Goal: Transaction & Acquisition: Subscribe to service/newsletter

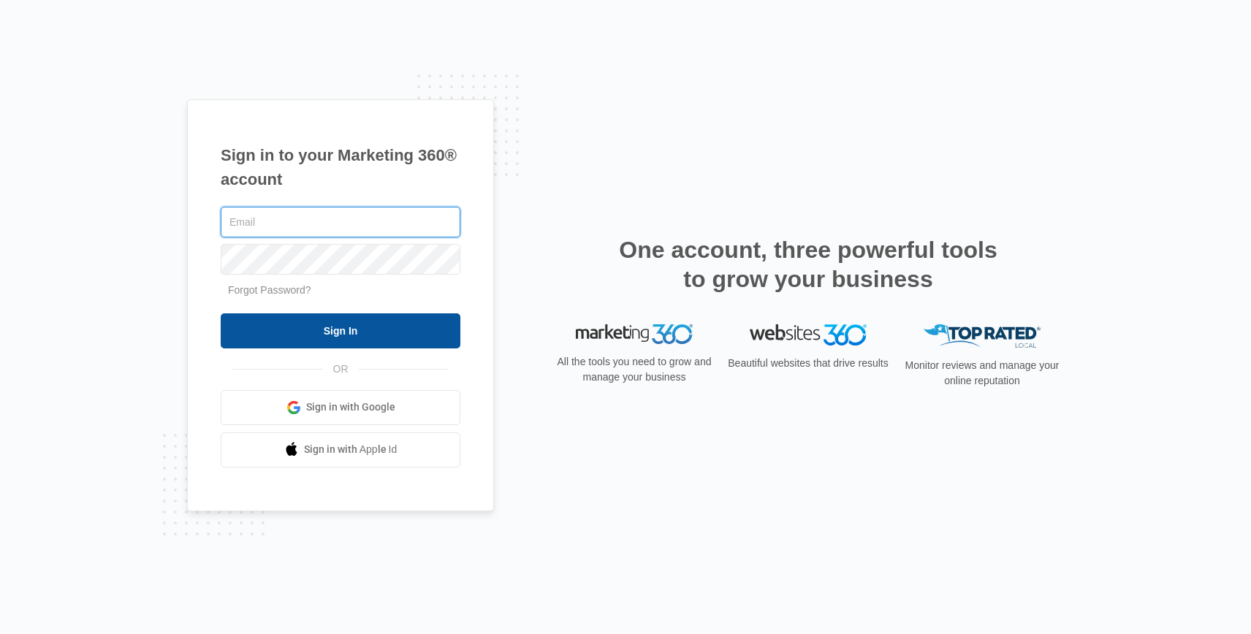
type input "[EMAIL_ADDRESS][DOMAIN_NAME]"
click at [340, 332] on input "Sign In" at bounding box center [341, 330] width 240 height 35
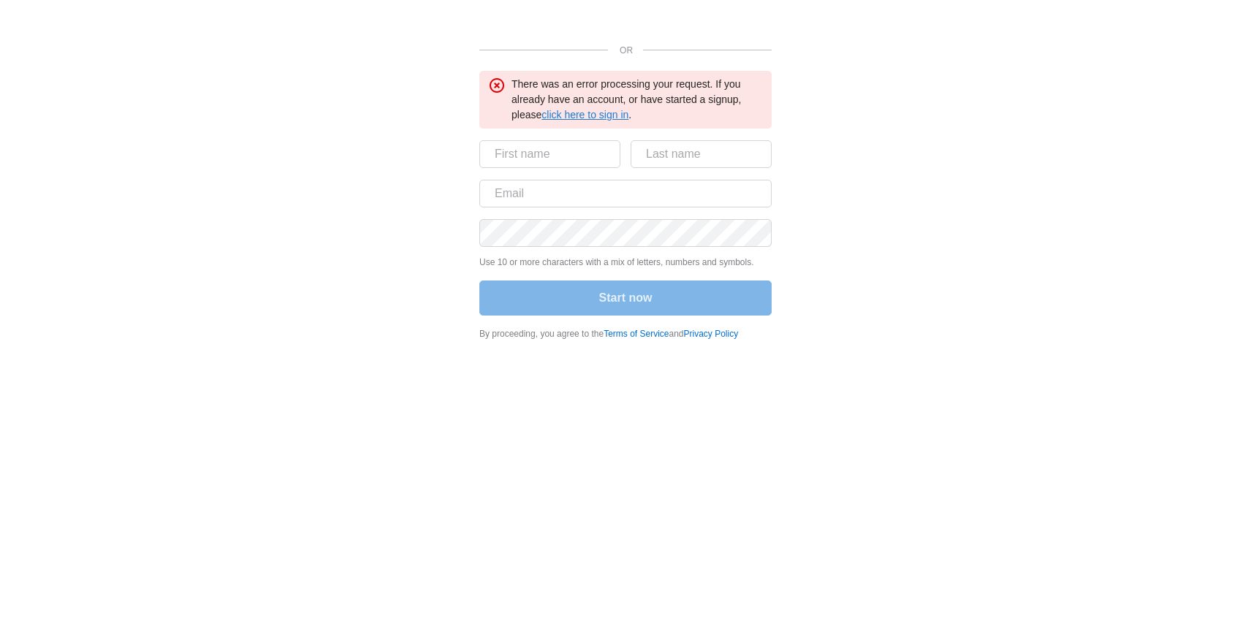
click at [607, 115] on link "click here to sign in" at bounding box center [584, 115] width 87 height 12
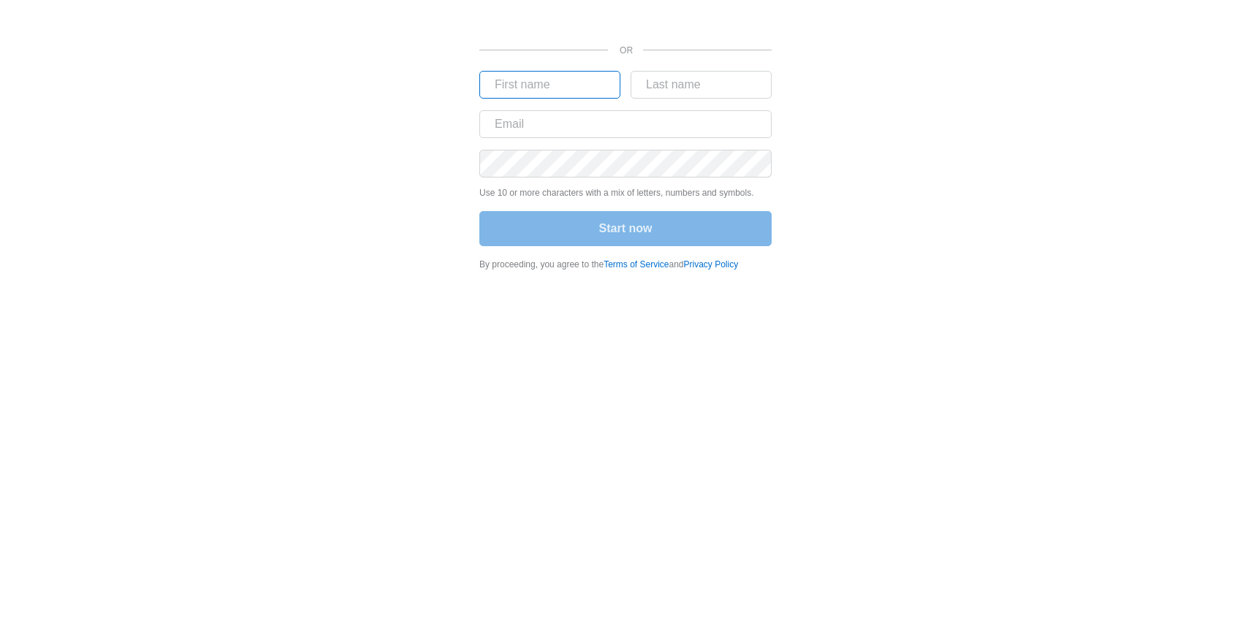
click at [522, 85] on input "text" at bounding box center [549, 85] width 141 height 28
type input "[PERSON_NAME]"
type input "[EMAIL_ADDRESS][DOMAIN_NAME]"
type input "[PERSON_NAME]"
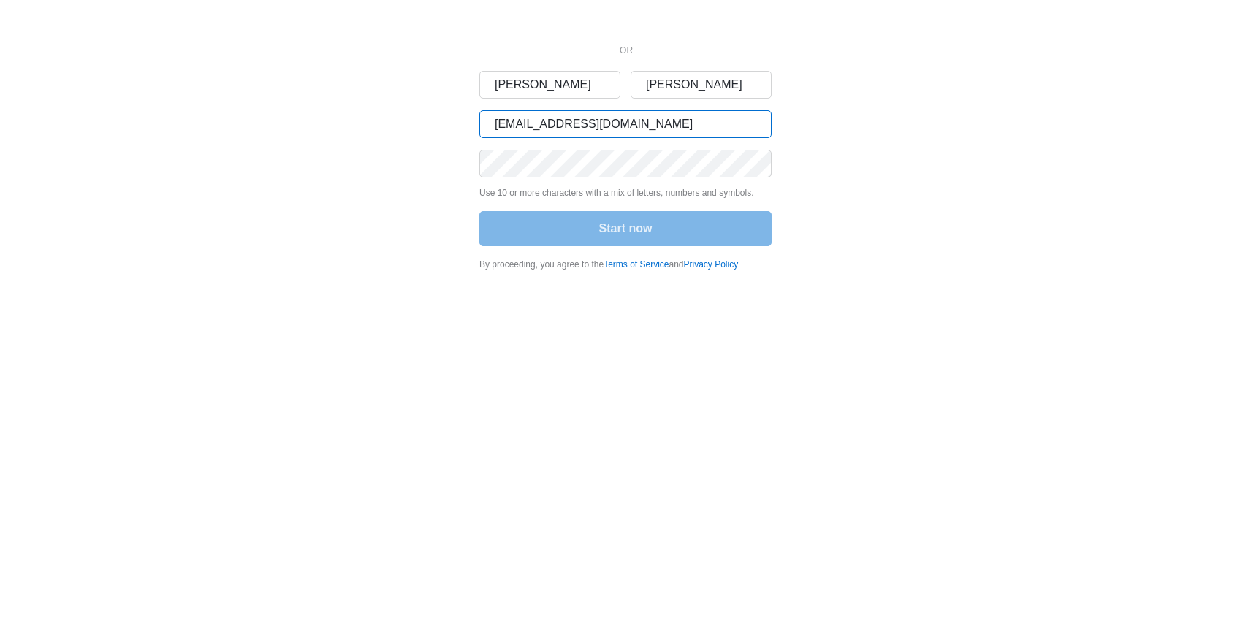
type input "rdoty@campexclusive.com"
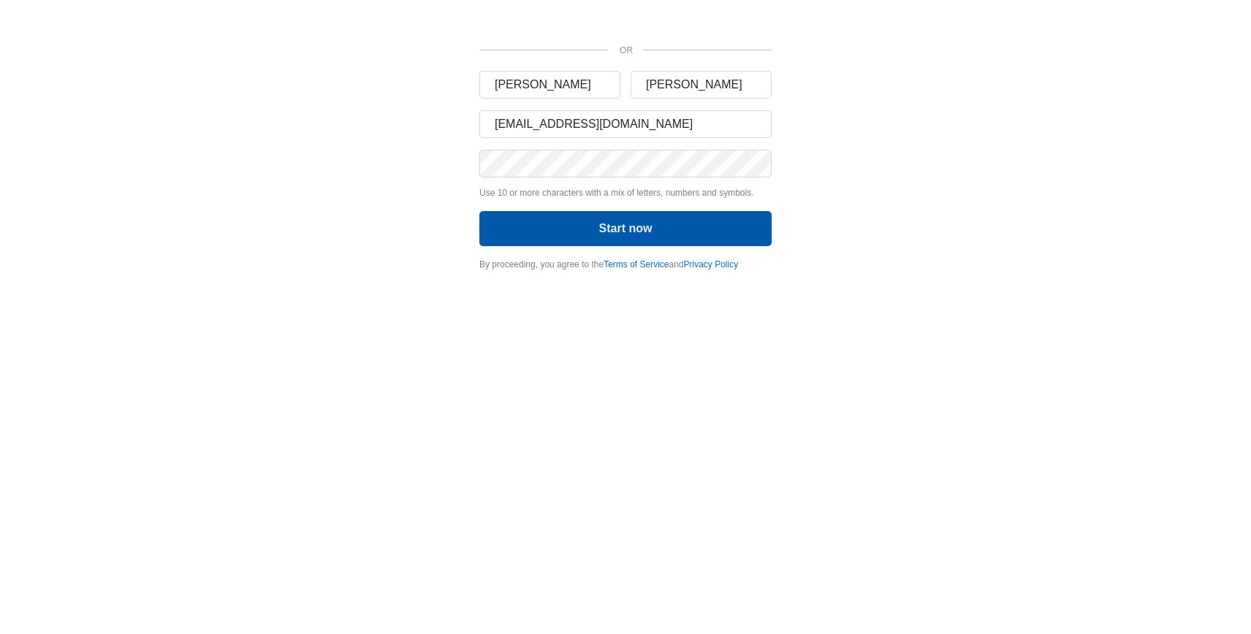
click at [610, 232] on button "Start now" at bounding box center [625, 228] width 292 height 35
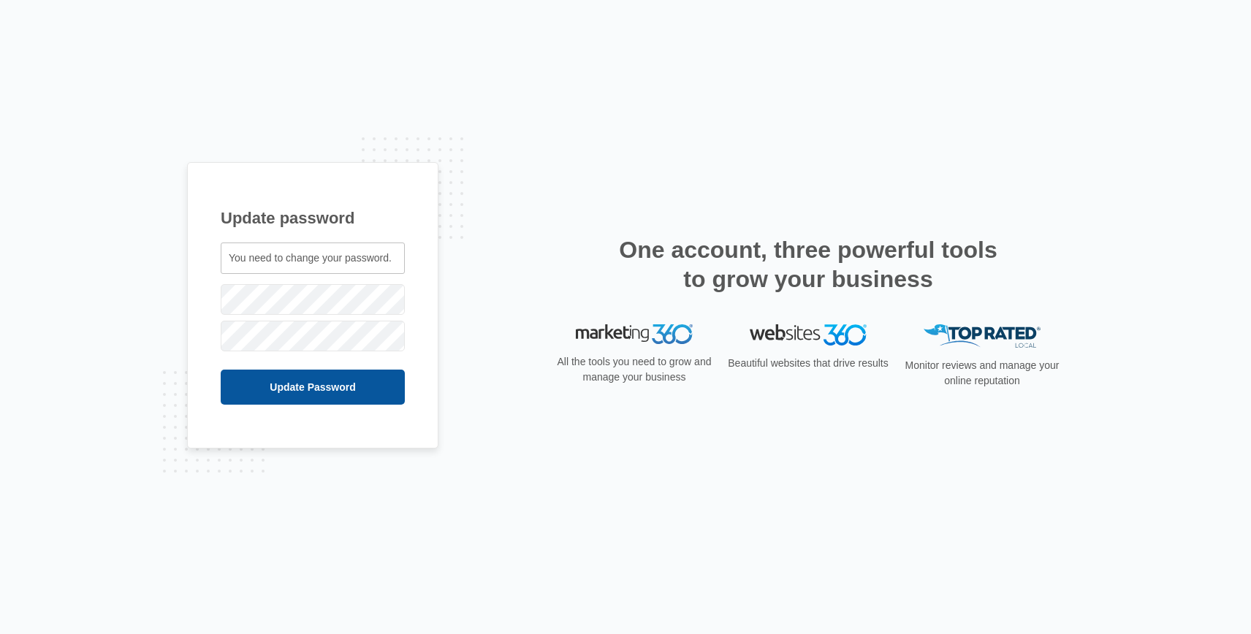
click at [254, 385] on input "Update Password" at bounding box center [313, 387] width 184 height 35
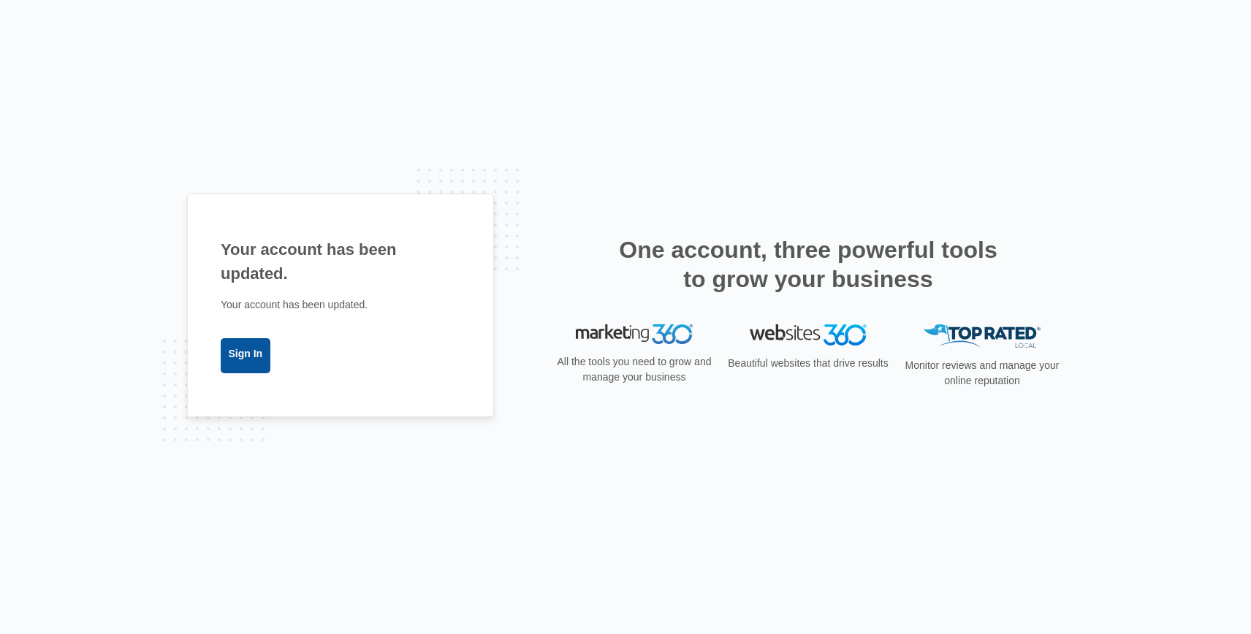
click at [247, 360] on link "Sign In" at bounding box center [246, 355] width 50 height 35
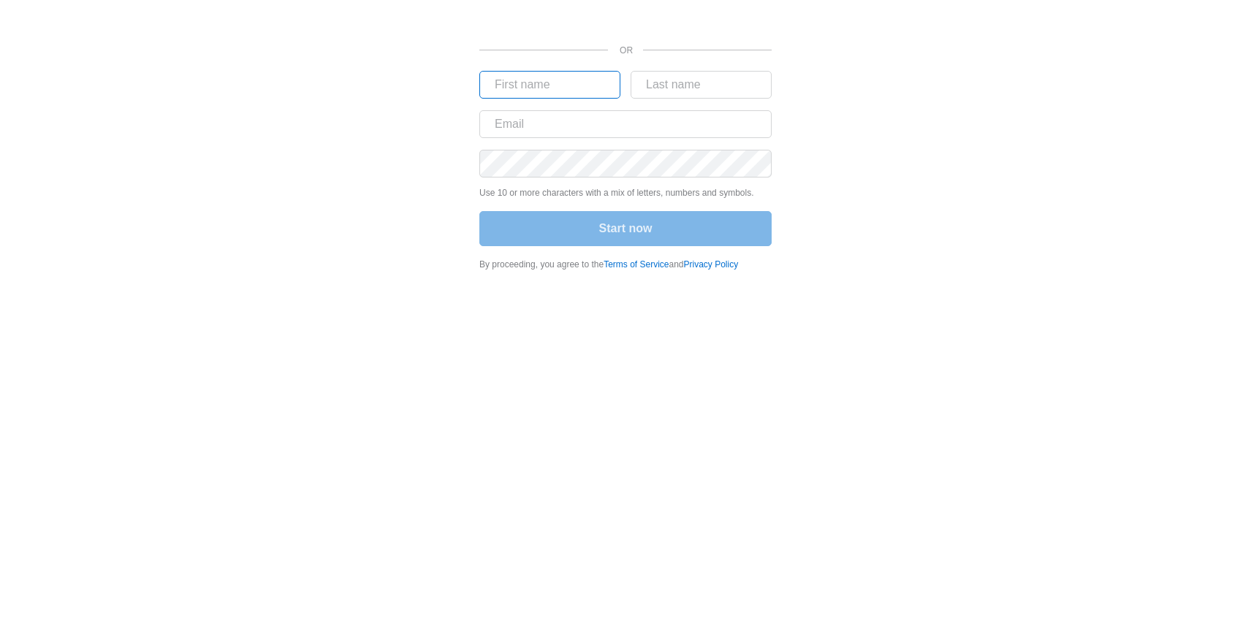
click at [532, 80] on input "text" at bounding box center [549, 85] width 141 height 28
click at [531, 85] on input "text" at bounding box center [549, 85] width 141 height 28
type input "[PERSON_NAME]"
type input "[EMAIL_ADDRESS][DOMAIN_NAME]"
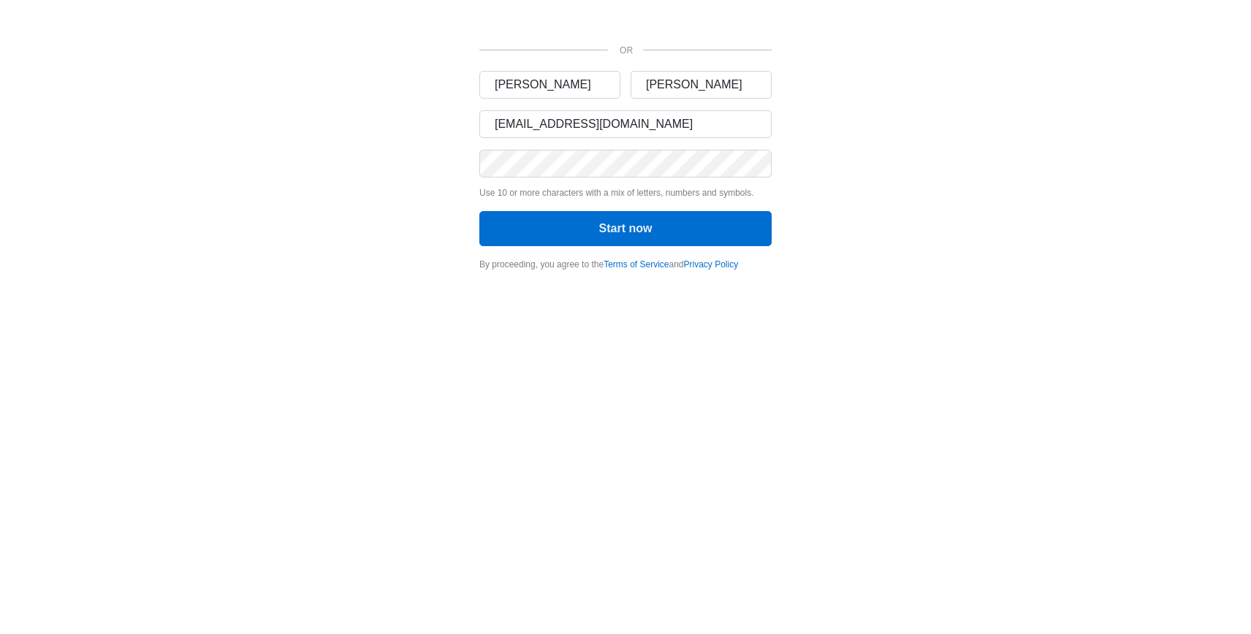
click at [354, 279] on div "OR [PERSON_NAME] [EMAIL_ADDRESS][DOMAIN_NAME] Use 10 or more characters with a …" at bounding box center [625, 140] width 877 height 280
click at [536, 237] on button "Start now" at bounding box center [625, 228] width 292 height 35
